Goal: Task Accomplishment & Management: Complete application form

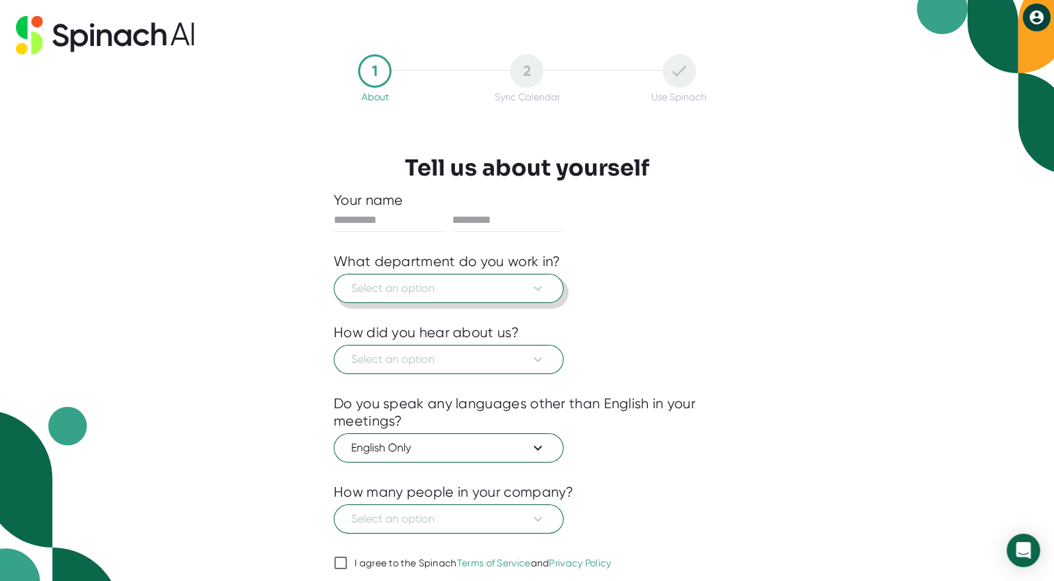
click at [501, 285] on span "Select an option" at bounding box center [448, 288] width 195 height 17
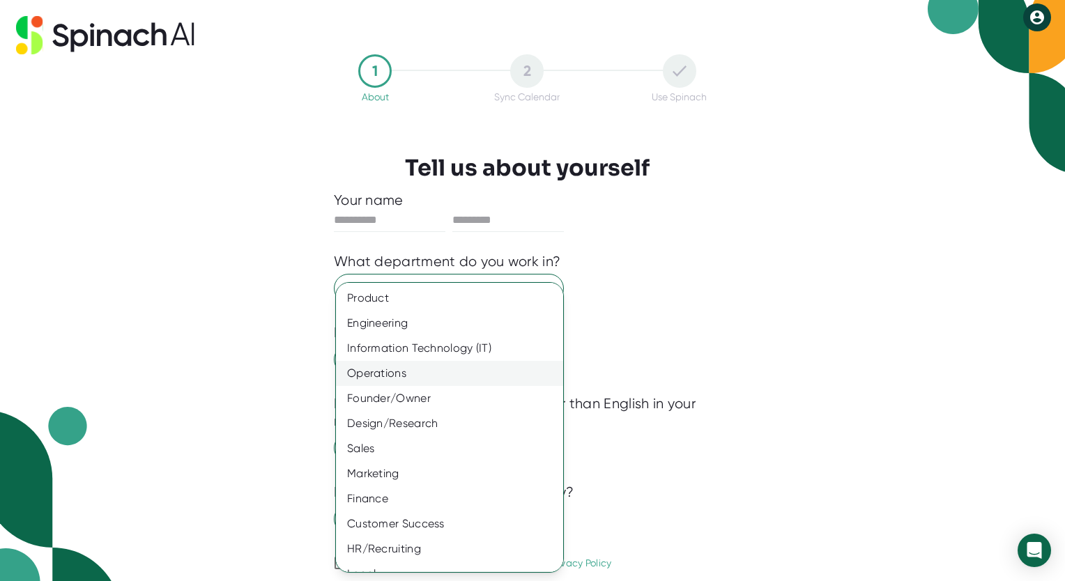
click at [426, 374] on div "Operations" at bounding box center [455, 373] width 238 height 25
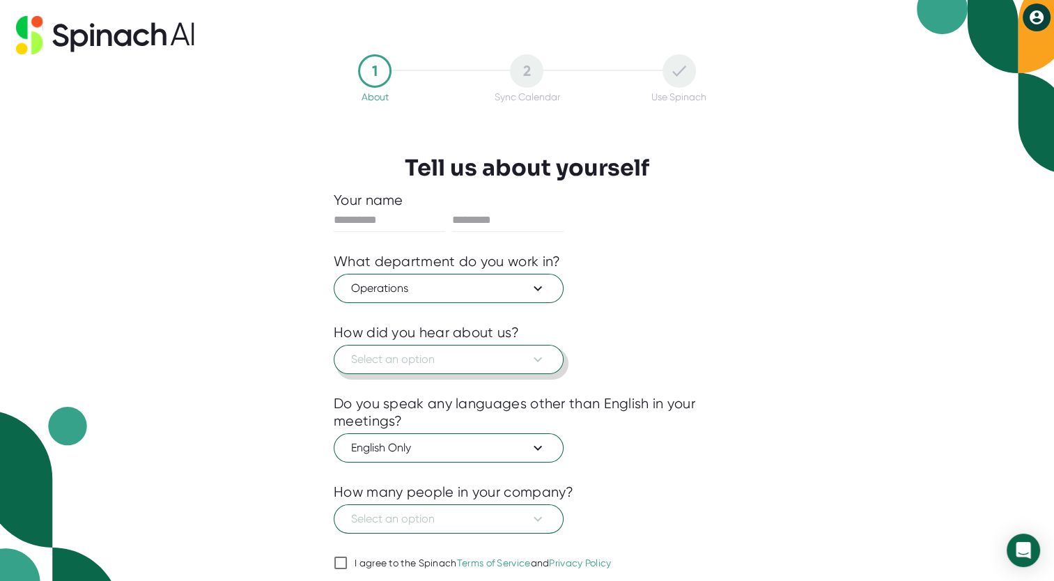
click at [433, 360] on span "Select an option" at bounding box center [448, 359] width 195 height 17
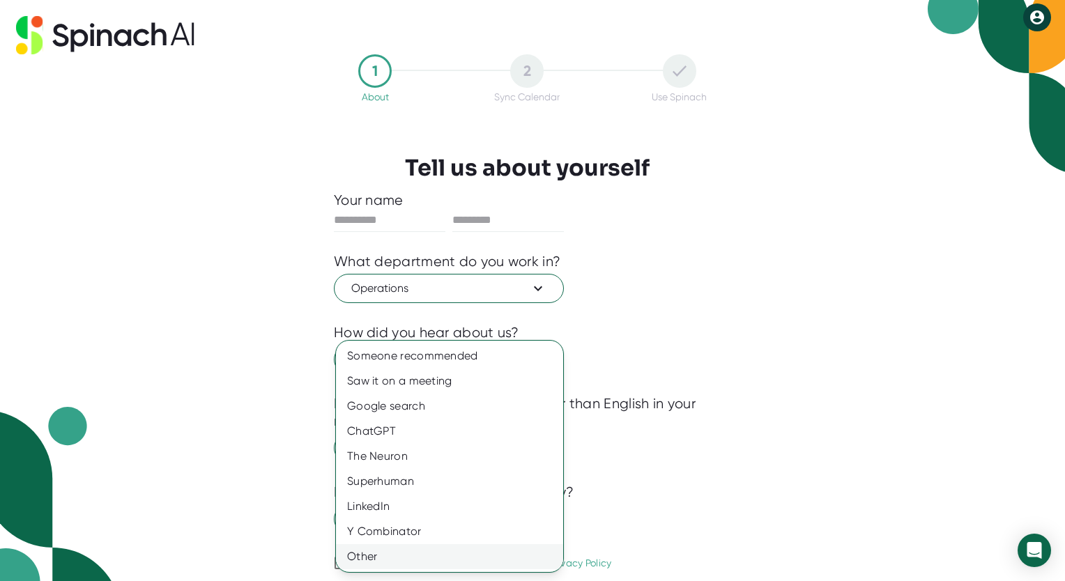
click at [377, 553] on div "Other" at bounding box center [449, 556] width 227 height 25
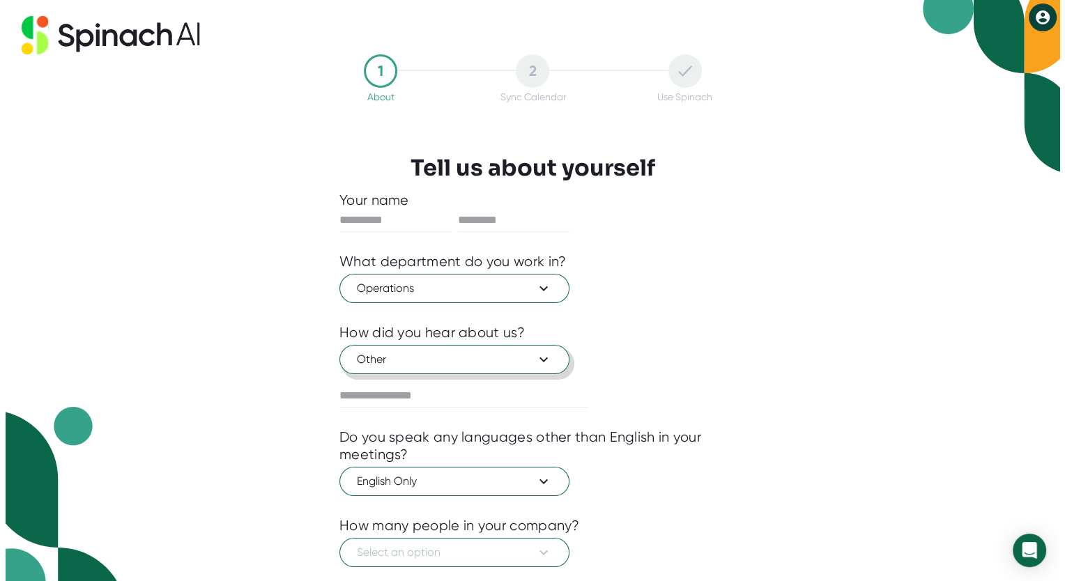
scroll to position [81, 0]
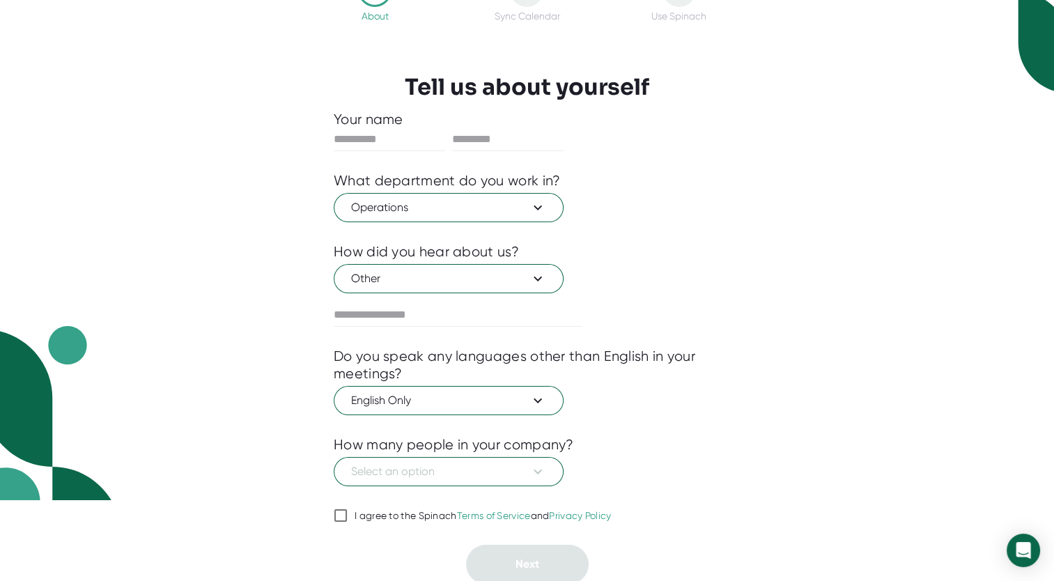
click at [388, 511] on div "I agree to the Spinach Terms of Service and Privacy Policy" at bounding box center [483, 516] width 257 height 13
click at [348, 511] on input "I agree to the Spinach Terms of Service and Privacy Policy" at bounding box center [341, 515] width 14 height 17
checkbox input "true"
click at [461, 463] on span "Select an option" at bounding box center [448, 471] width 195 height 17
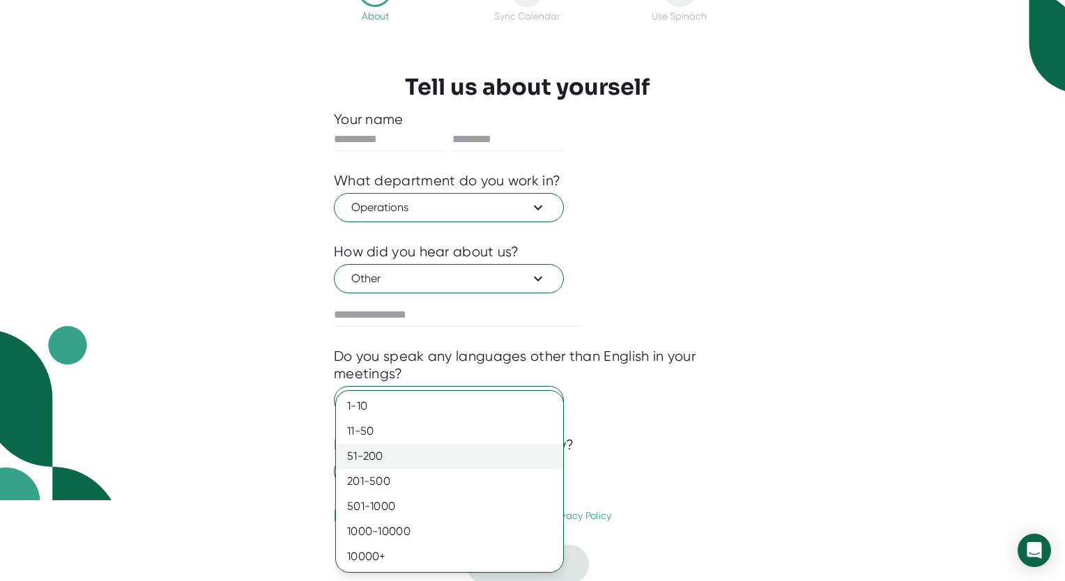
click at [457, 456] on div "51-200" at bounding box center [449, 456] width 227 height 25
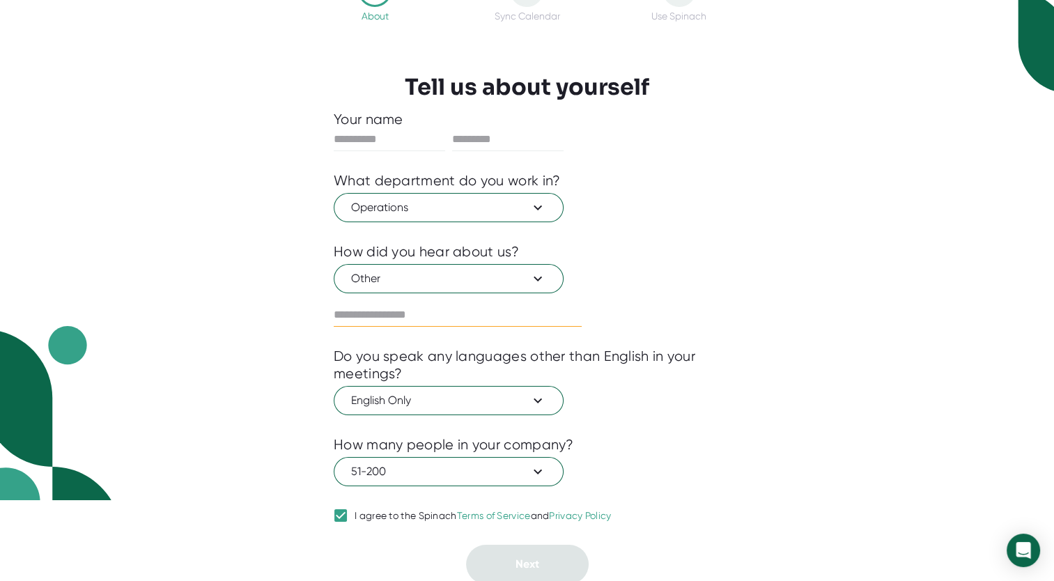
click at [533, 306] on input "text" at bounding box center [458, 315] width 248 height 22
click at [535, 266] on button "Other" at bounding box center [449, 278] width 230 height 29
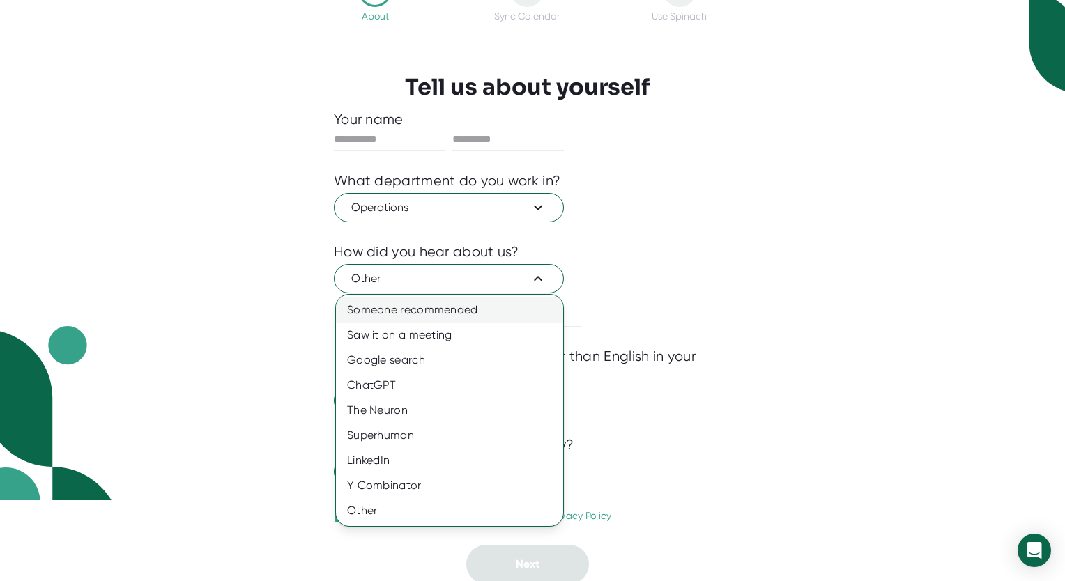
click at [505, 305] on div "Someone recommended" at bounding box center [449, 310] width 227 height 25
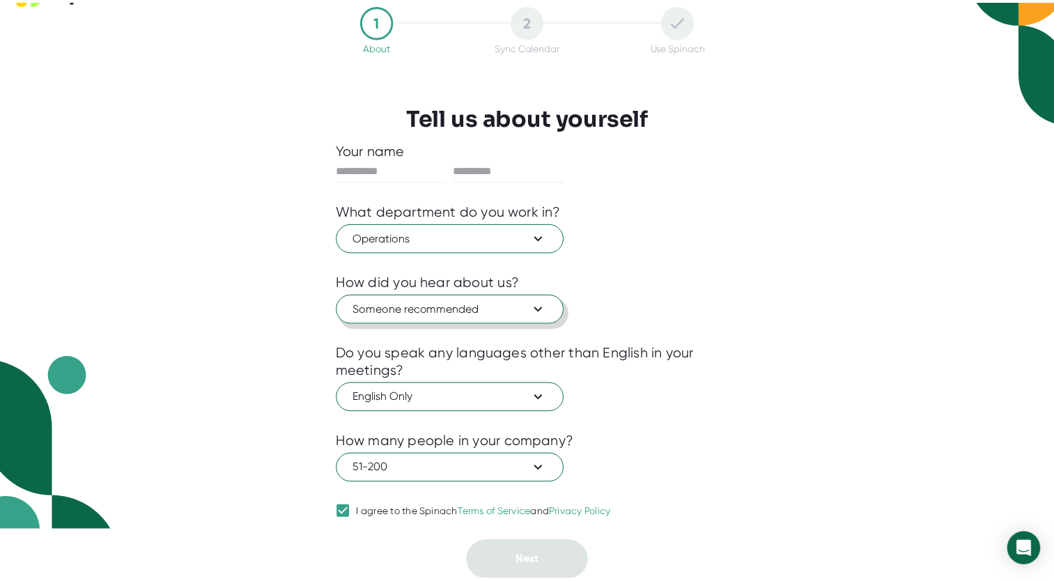
scroll to position [47, 0]
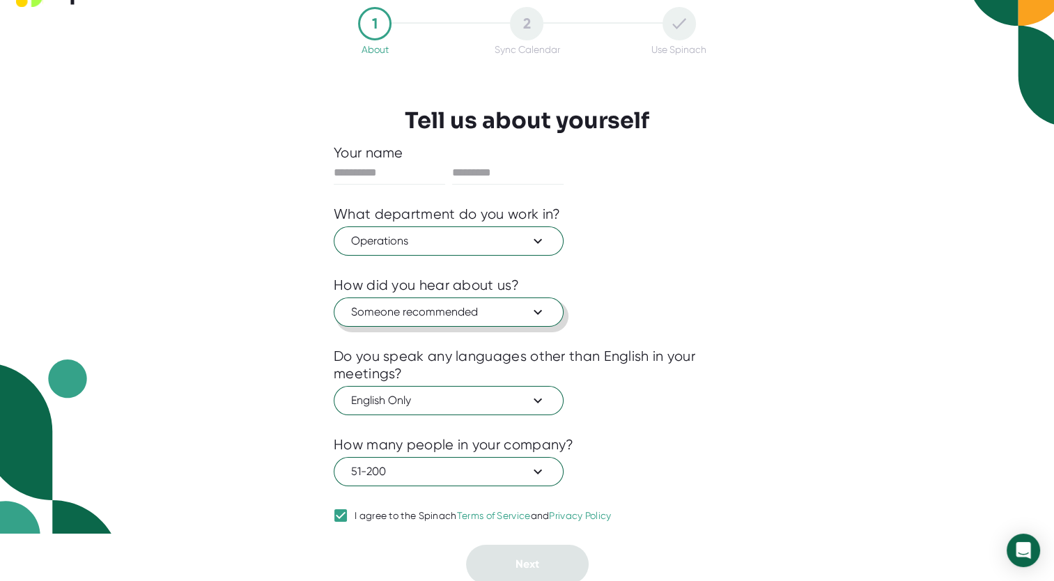
click at [532, 298] on button "Someone recommended" at bounding box center [449, 312] width 230 height 29
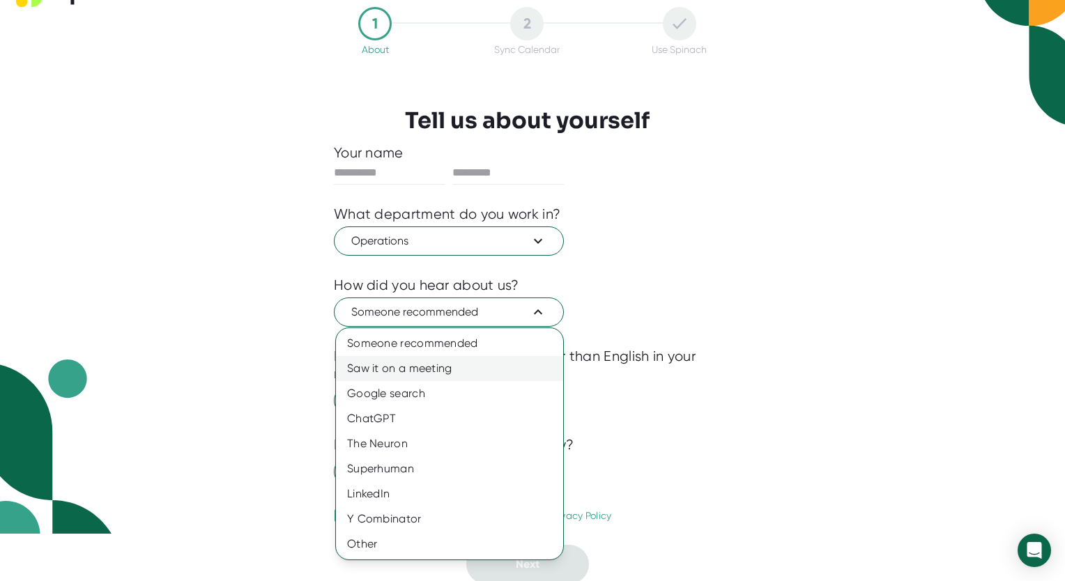
click at [414, 367] on div "Saw it on a meeting" at bounding box center [449, 368] width 227 height 25
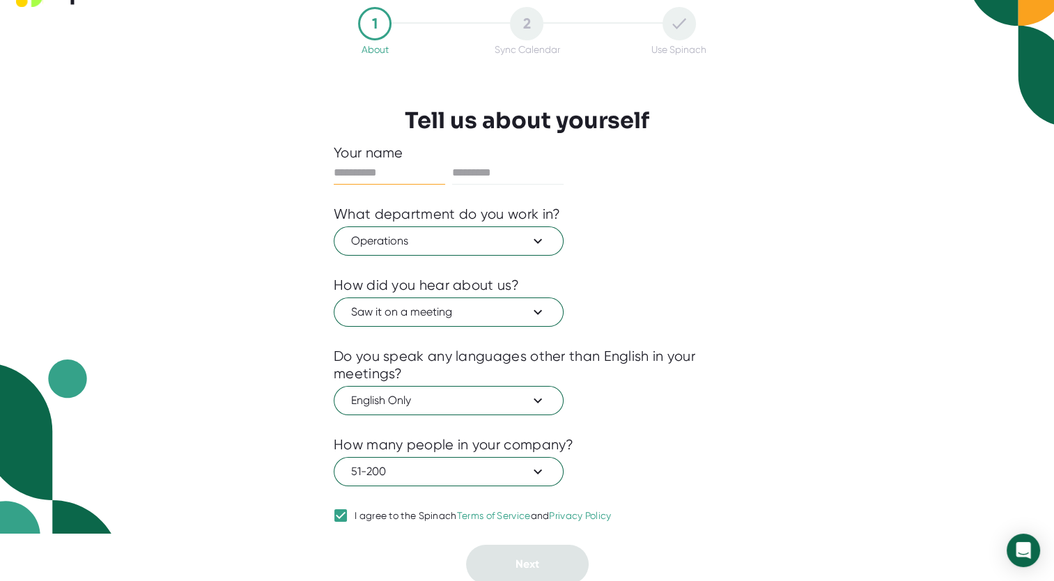
click at [422, 173] on input "text" at bounding box center [389, 173] width 111 height 22
type input "*****"
type input "*******"
click at [532, 553] on button "Next" at bounding box center [527, 564] width 123 height 39
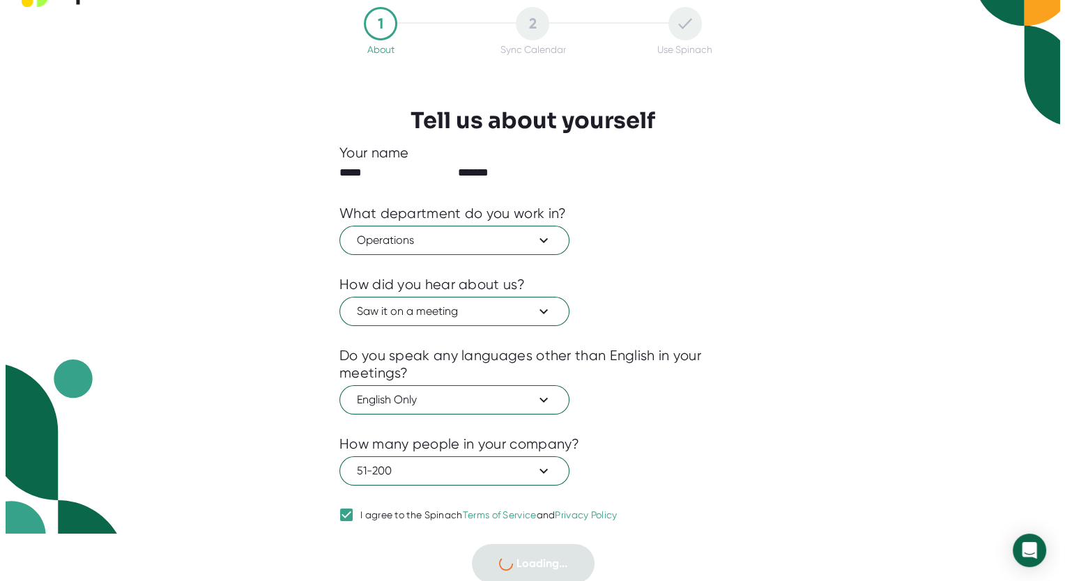
scroll to position [0, 0]
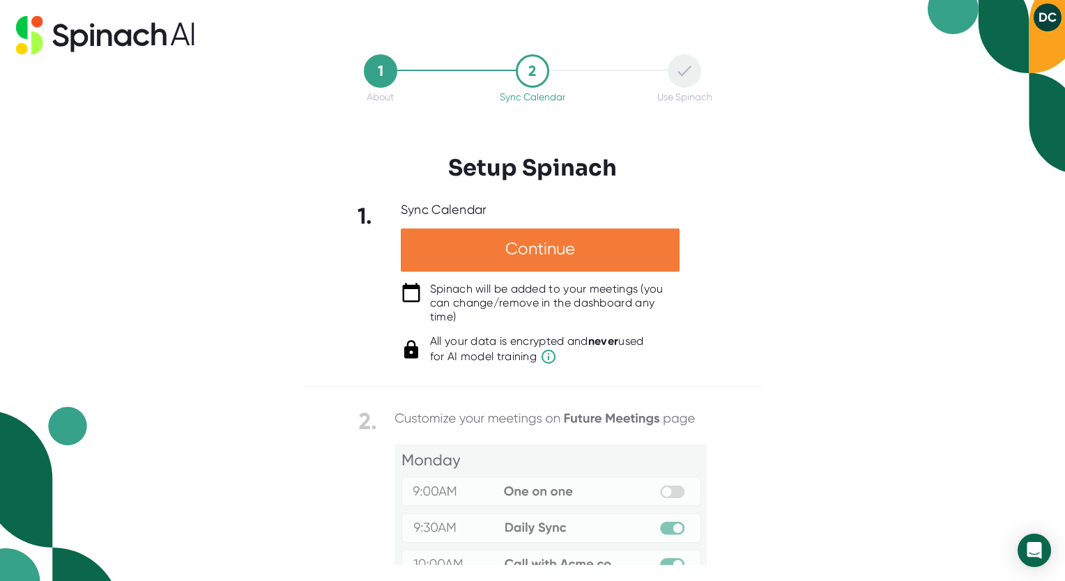
click at [616, 244] on div "Continue" at bounding box center [540, 250] width 279 height 43
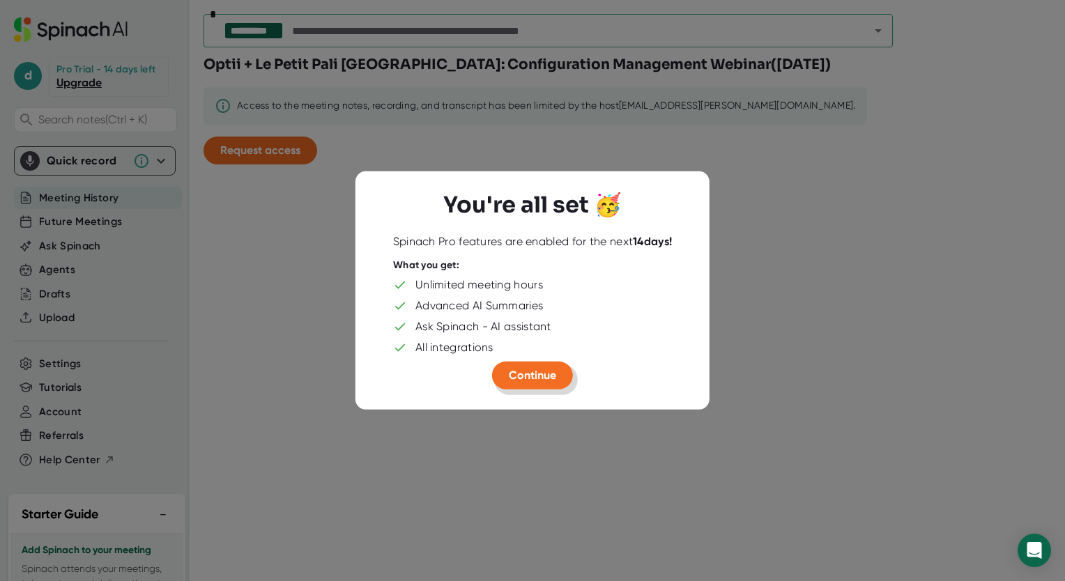
click at [549, 370] on span "Continue" at bounding box center [532, 375] width 47 height 13
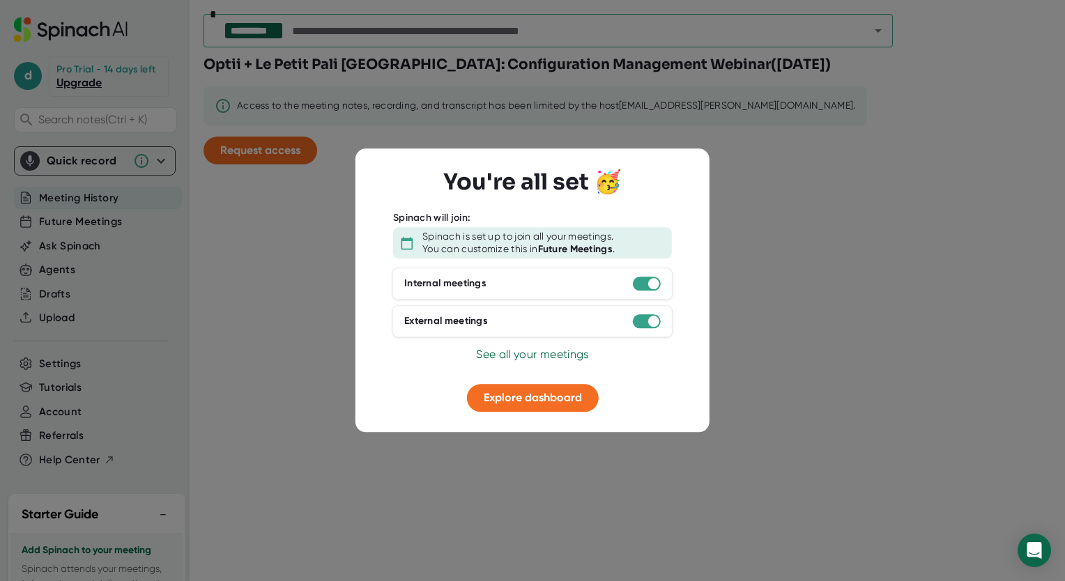
click at [551, 351] on span "See all your meetings" at bounding box center [532, 354] width 112 height 13
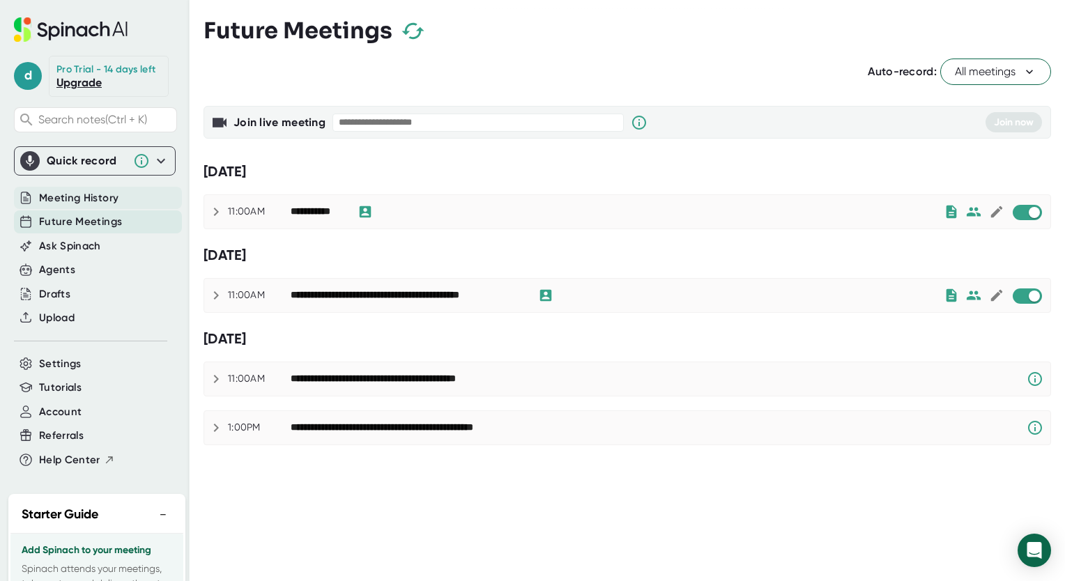
click at [111, 194] on span "Meeting History" at bounding box center [78, 198] width 79 height 16
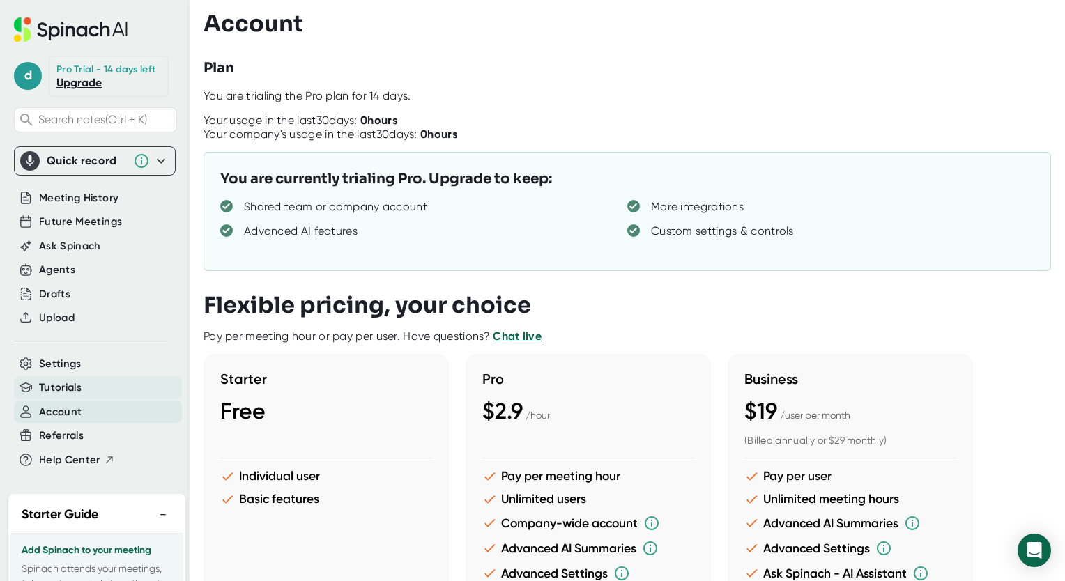
click at [70, 387] on span "Tutorials" at bounding box center [60, 388] width 43 height 16
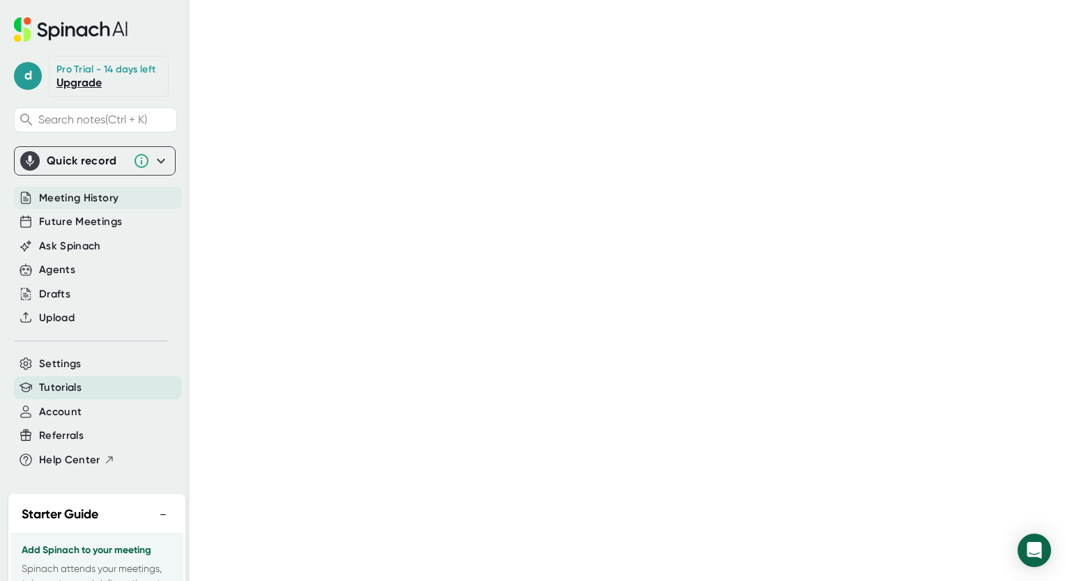
click at [132, 190] on div "Meeting History" at bounding box center [98, 198] width 168 height 23
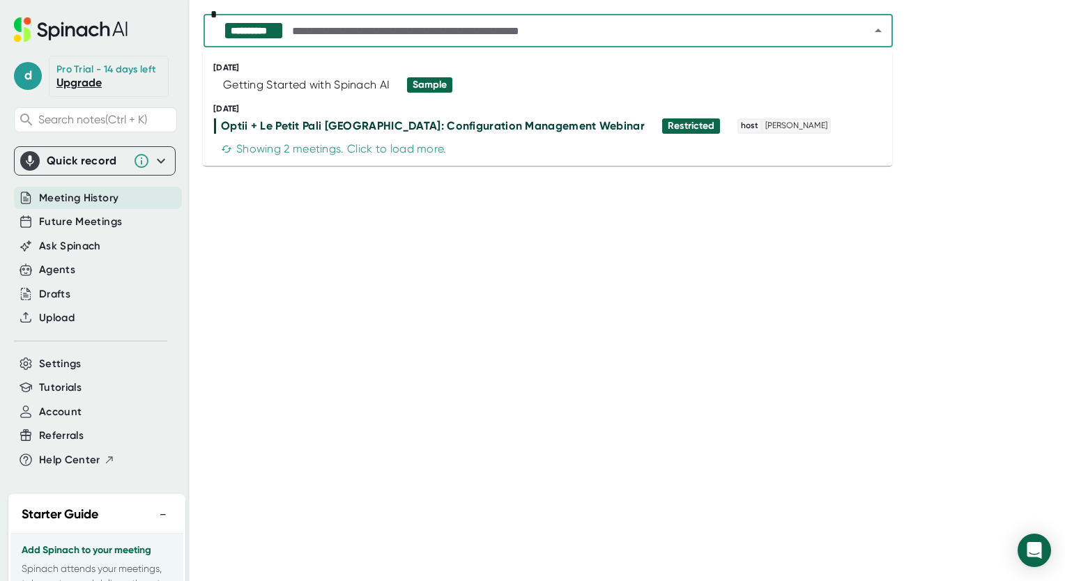
click at [741, 24] on input "text" at bounding box center [568, 31] width 558 height 20
click at [427, 145] on div "Showing 2 meetings. Click to load more." at bounding box center [334, 149] width 226 height 14
click at [427, 145] on div "Showing all available meetings based on our 365-day data retention policy." at bounding box center [420, 149] width 398 height 14
click at [378, 127] on div "Optii + Le Petit Pali [GEOGRAPHIC_DATA]: Configuration Management Webinar" at bounding box center [433, 126] width 424 height 14
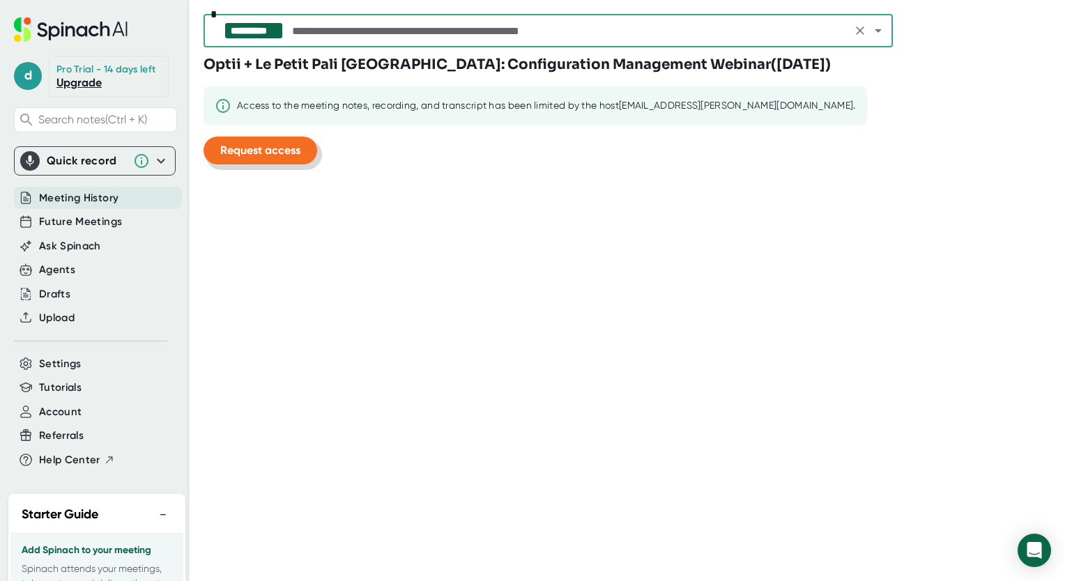
click at [300, 140] on button "Request access" at bounding box center [260, 151] width 114 height 28
